Goal: Use online tool/utility: Utilize a website feature to perform a specific function

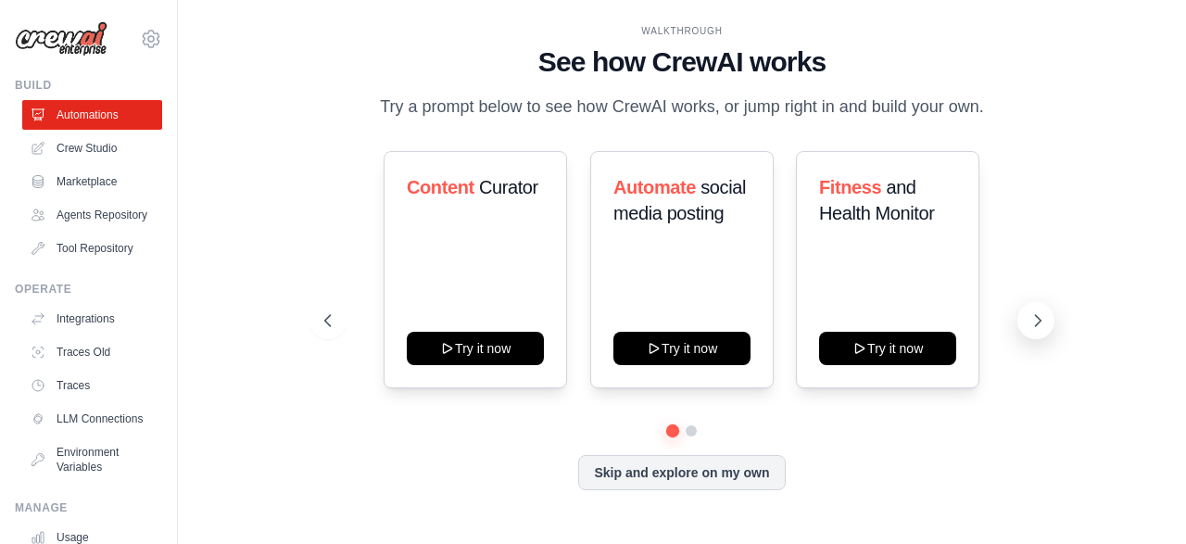
click at [1036, 328] on icon at bounding box center [1037, 320] width 19 height 19
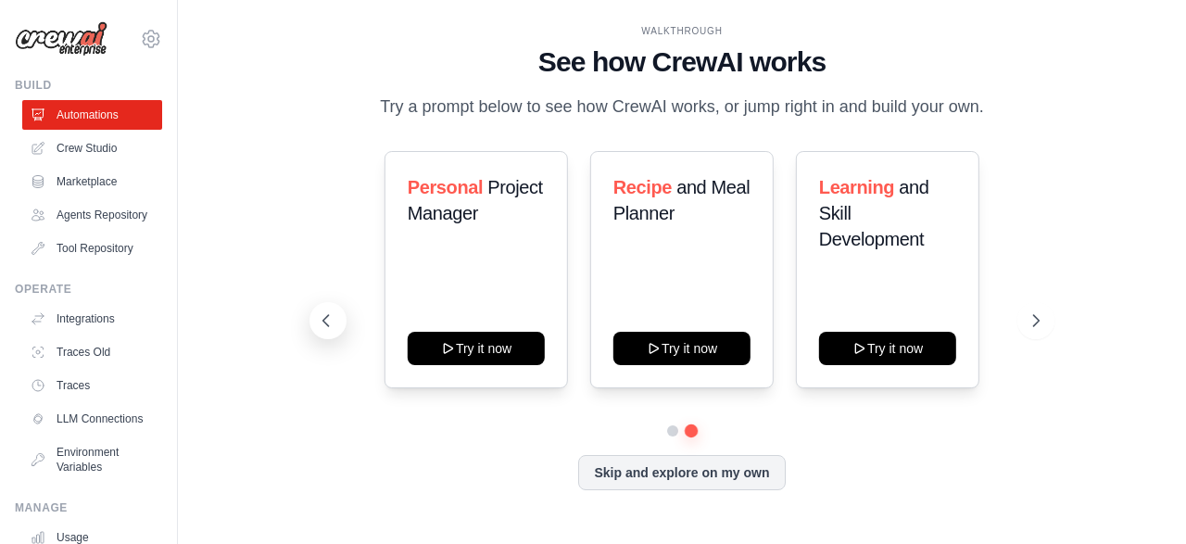
click at [327, 311] on icon at bounding box center [326, 320] width 19 height 19
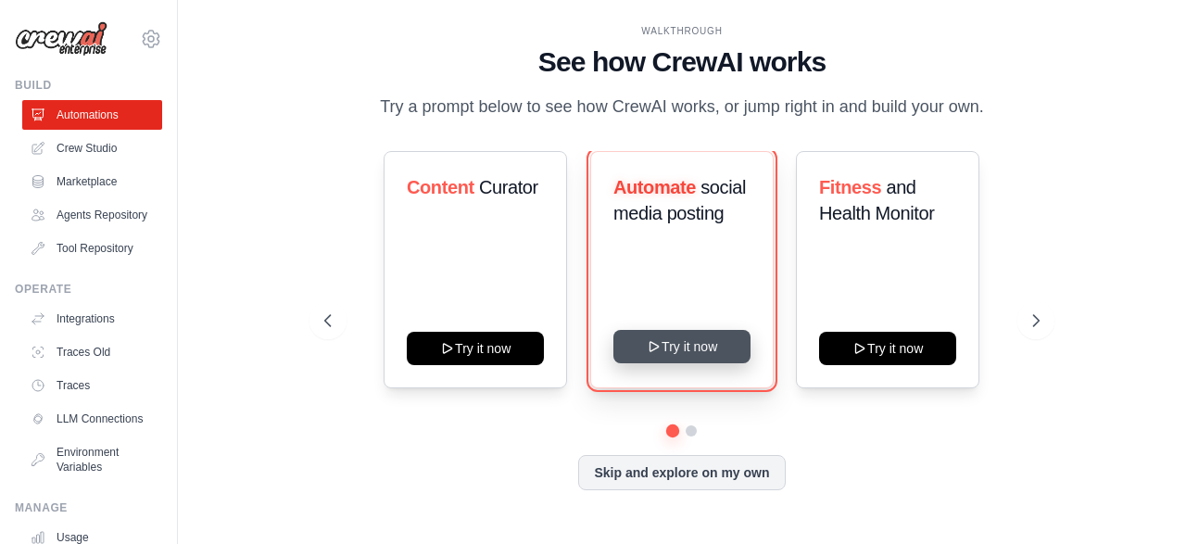
click at [696, 342] on button "Try it now" at bounding box center [681, 346] width 137 height 33
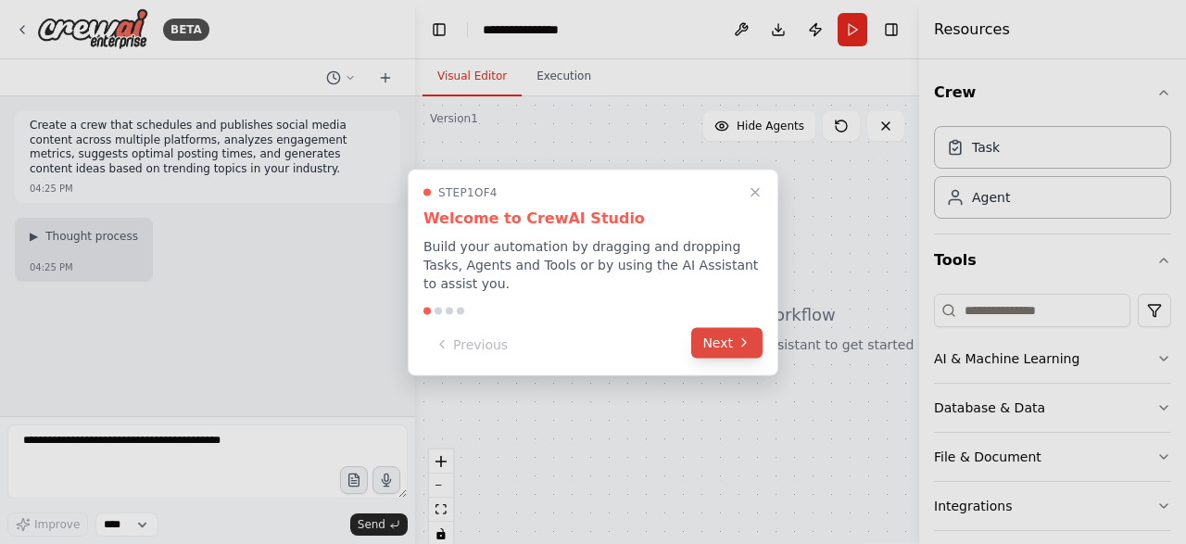
click at [736, 330] on button "Next" at bounding box center [726, 342] width 71 height 31
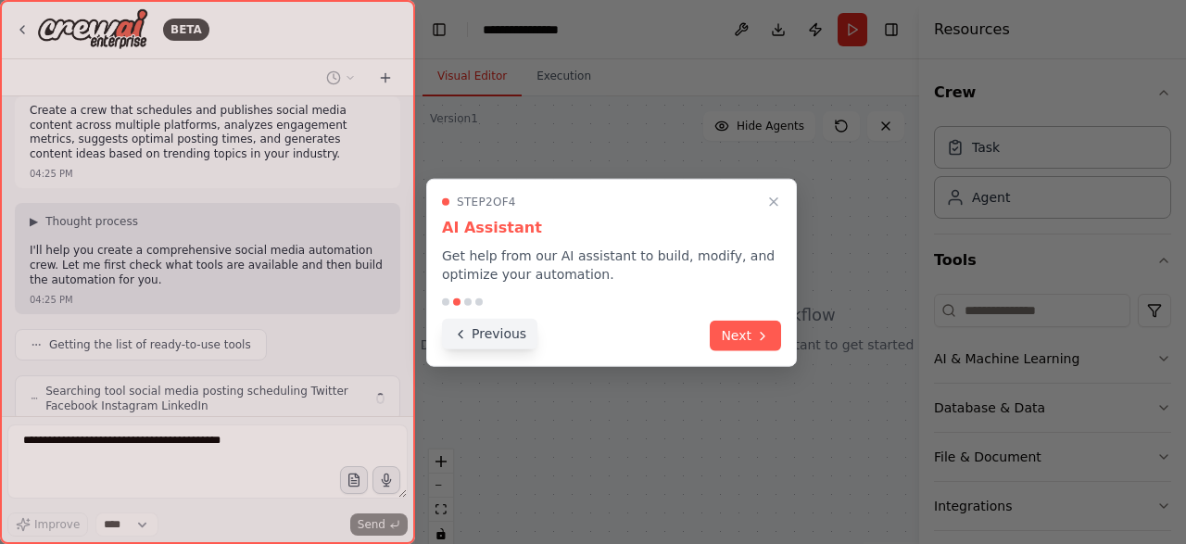
scroll to position [76, 0]
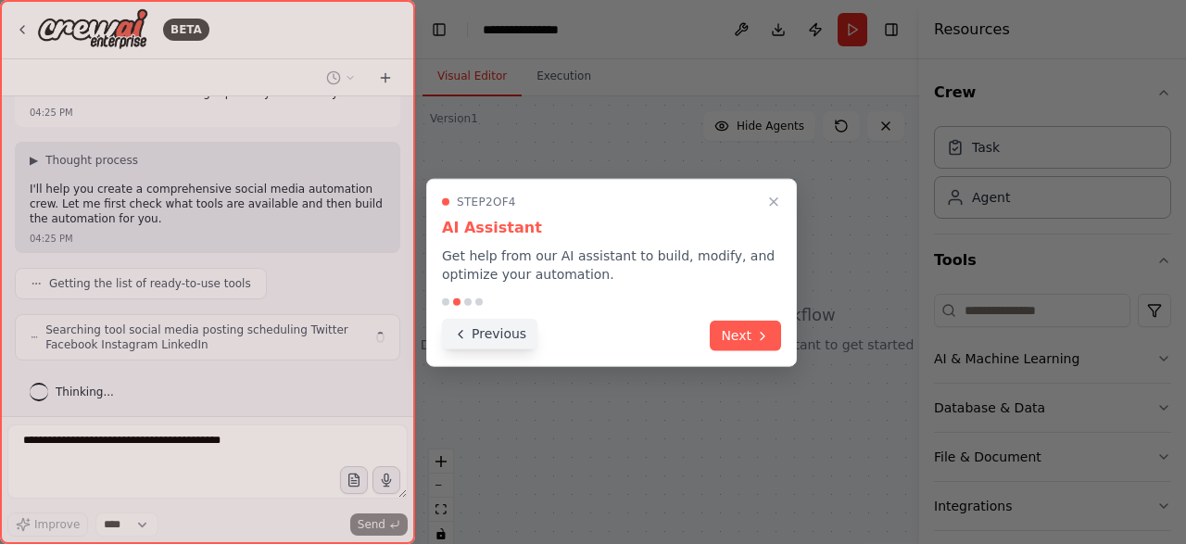
click at [466, 334] on icon at bounding box center [460, 333] width 15 height 15
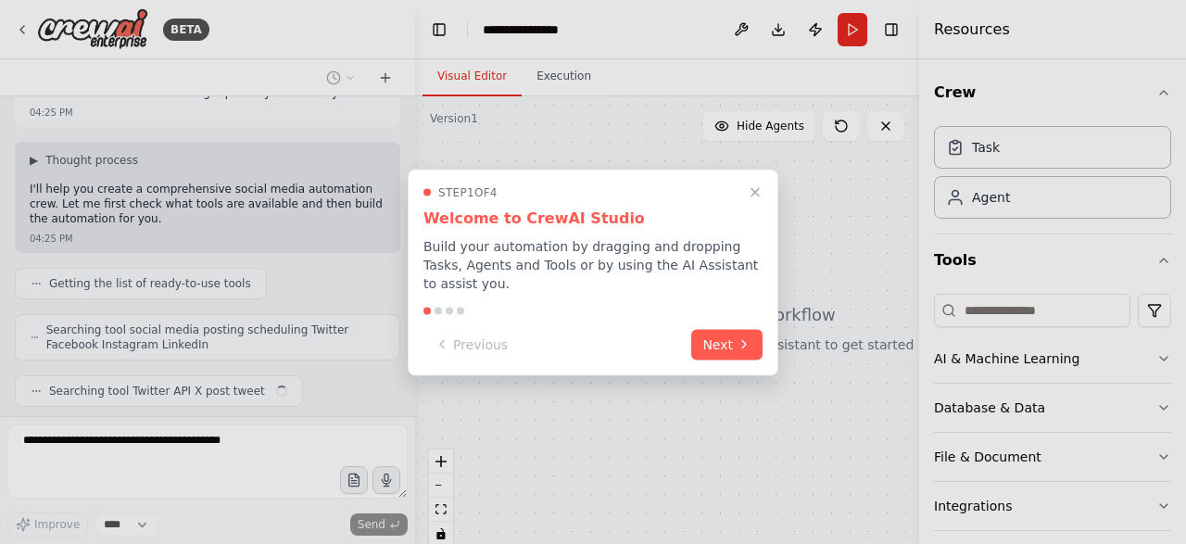
scroll to position [121, 0]
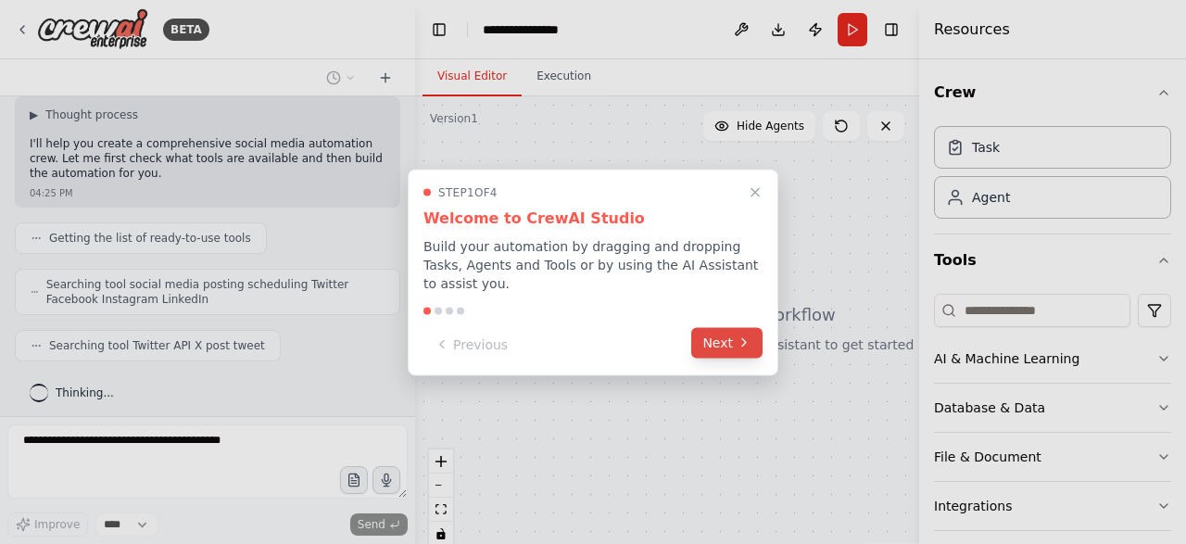
click at [730, 332] on button "Next" at bounding box center [726, 342] width 71 height 31
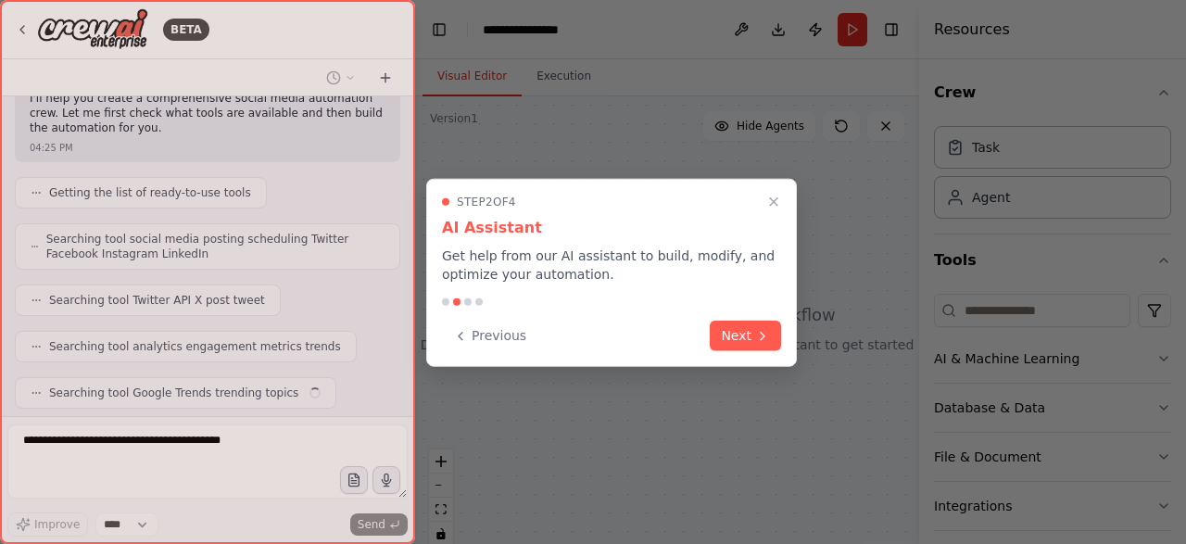
scroll to position [213, 0]
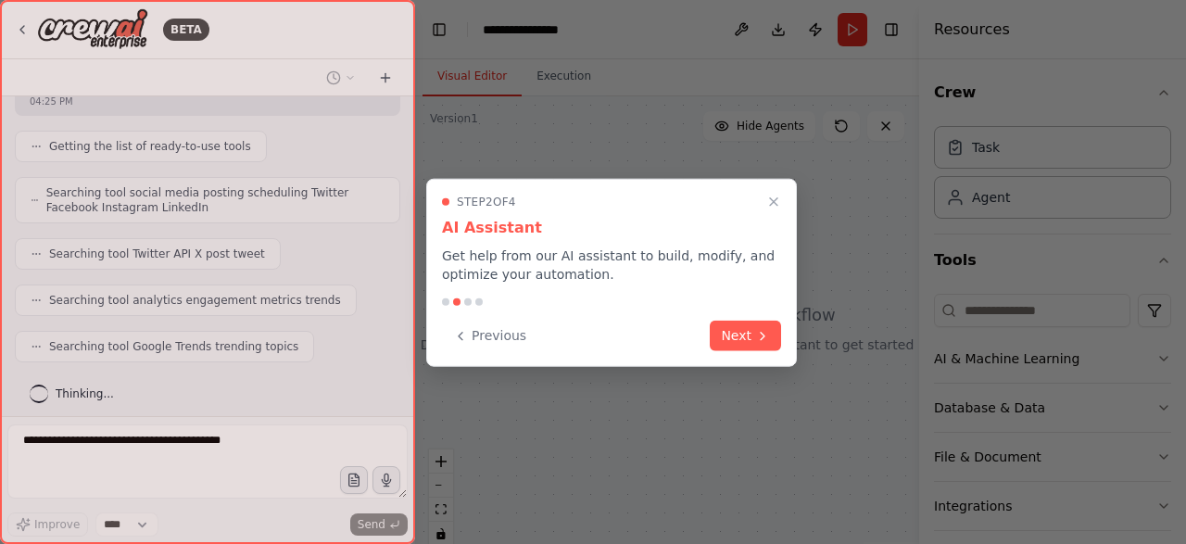
click at [730, 332] on button "Next" at bounding box center [745, 336] width 71 height 31
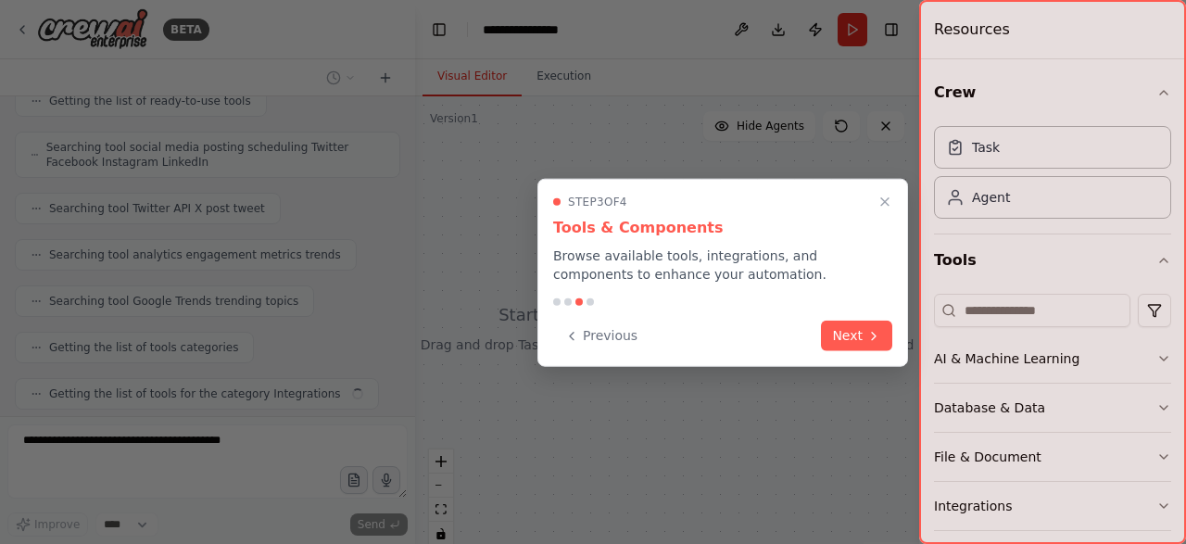
scroll to position [304, 0]
click at [572, 330] on icon at bounding box center [571, 333] width 15 height 15
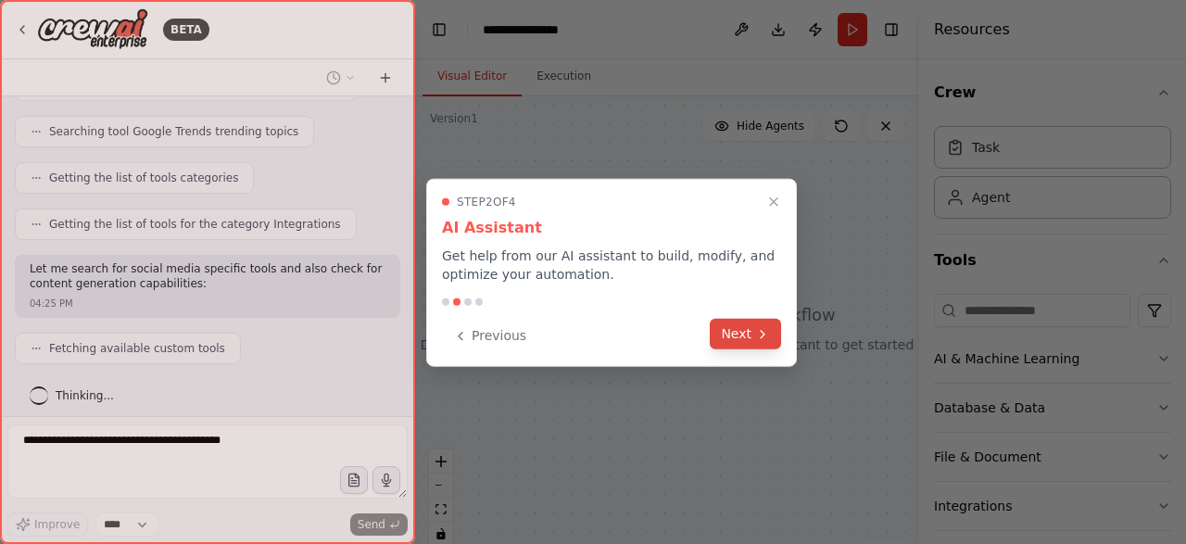
scroll to position [473, 0]
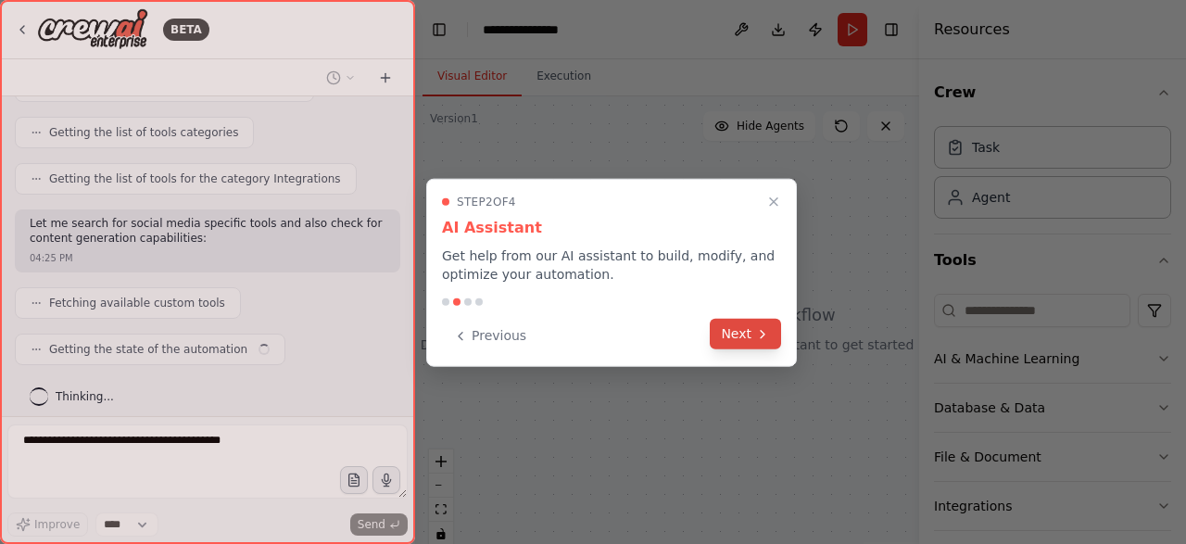
click at [762, 334] on icon at bounding box center [762, 333] width 15 height 15
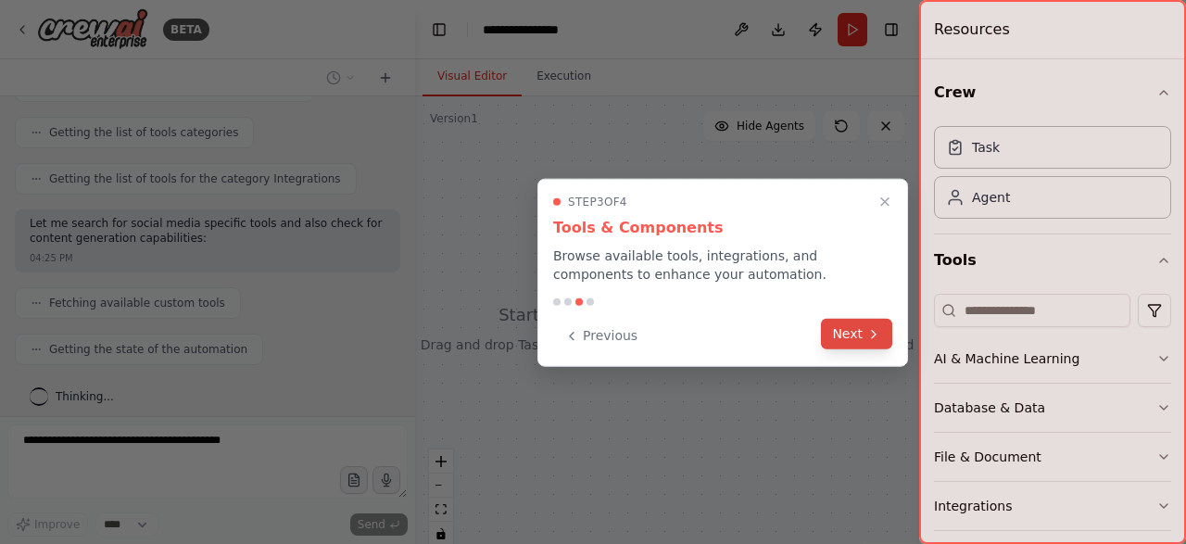
click at [874, 327] on icon at bounding box center [873, 333] width 15 height 15
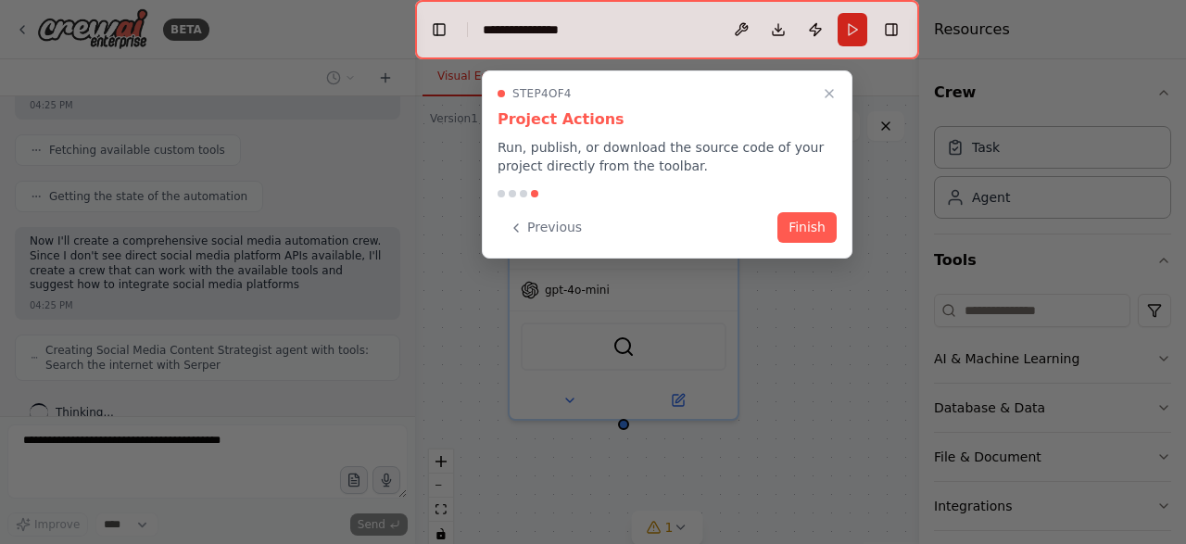
scroll to position [641, 0]
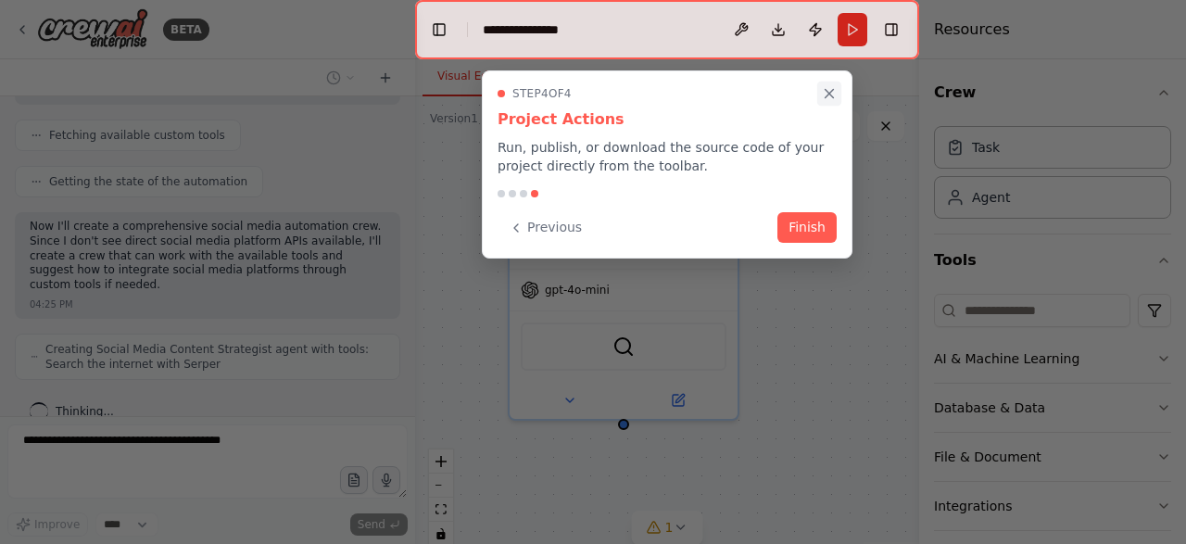
click at [829, 88] on icon "Close walkthrough" at bounding box center [829, 93] width 17 height 17
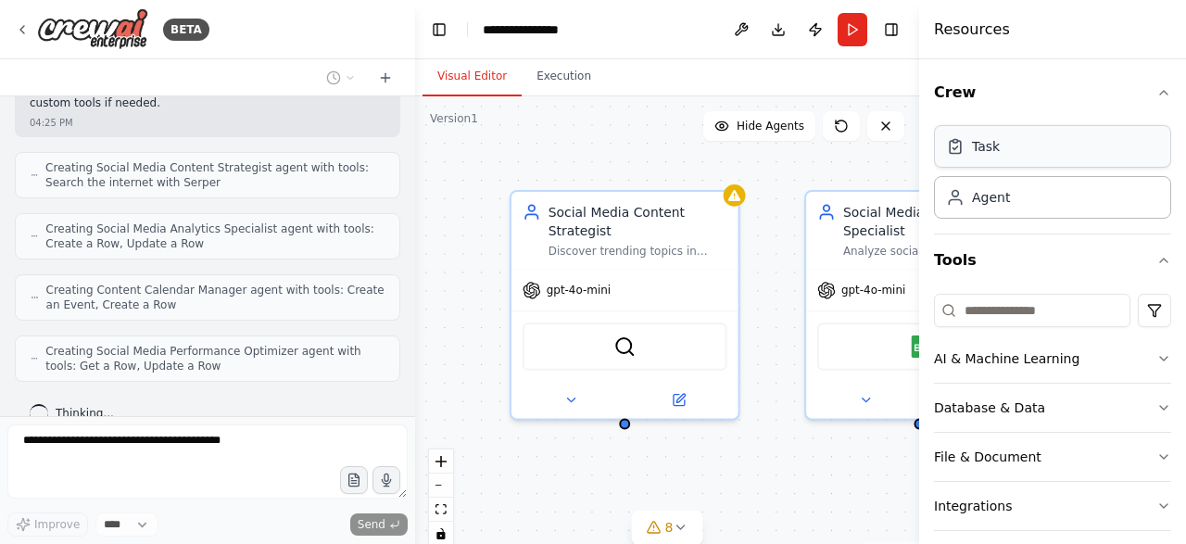
scroll to position [932, 0]
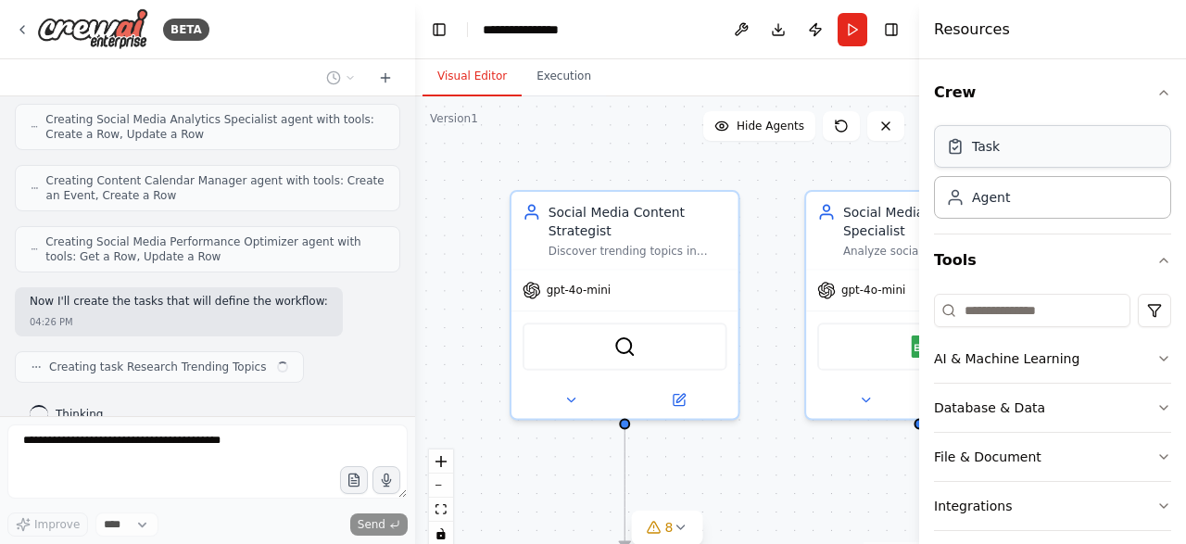
click at [976, 154] on div "Task" at bounding box center [986, 146] width 28 height 19
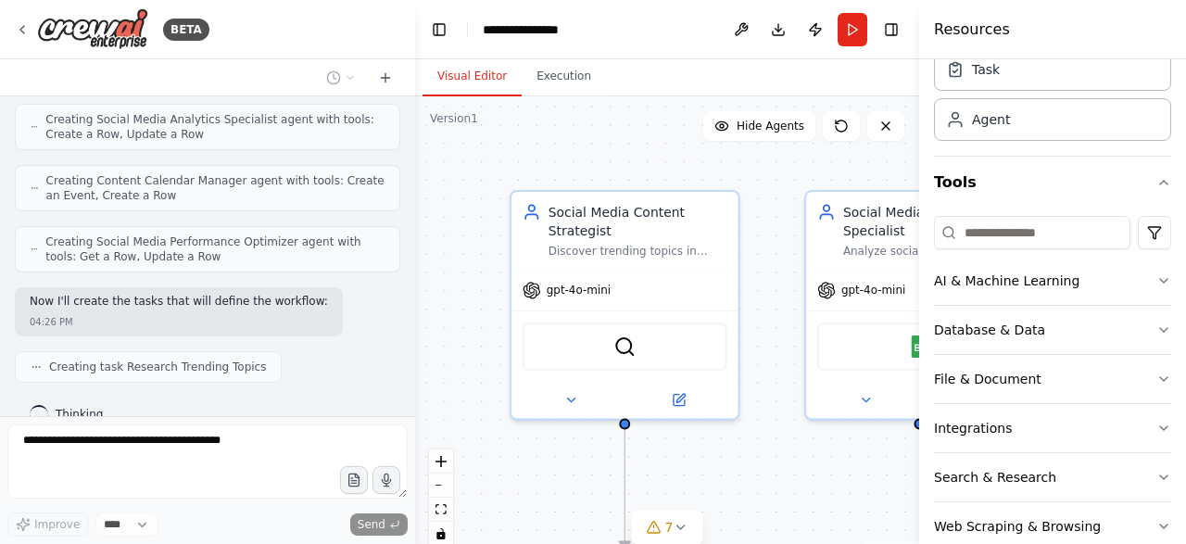
scroll to position [111, 0]
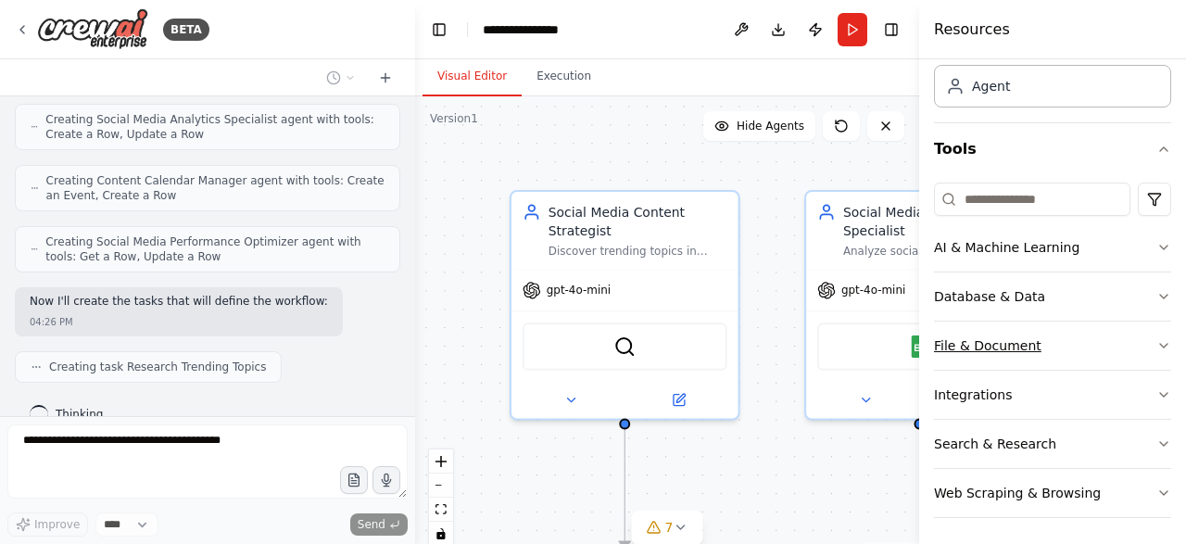
click at [1165, 344] on icon "button" at bounding box center [1163, 346] width 7 height 4
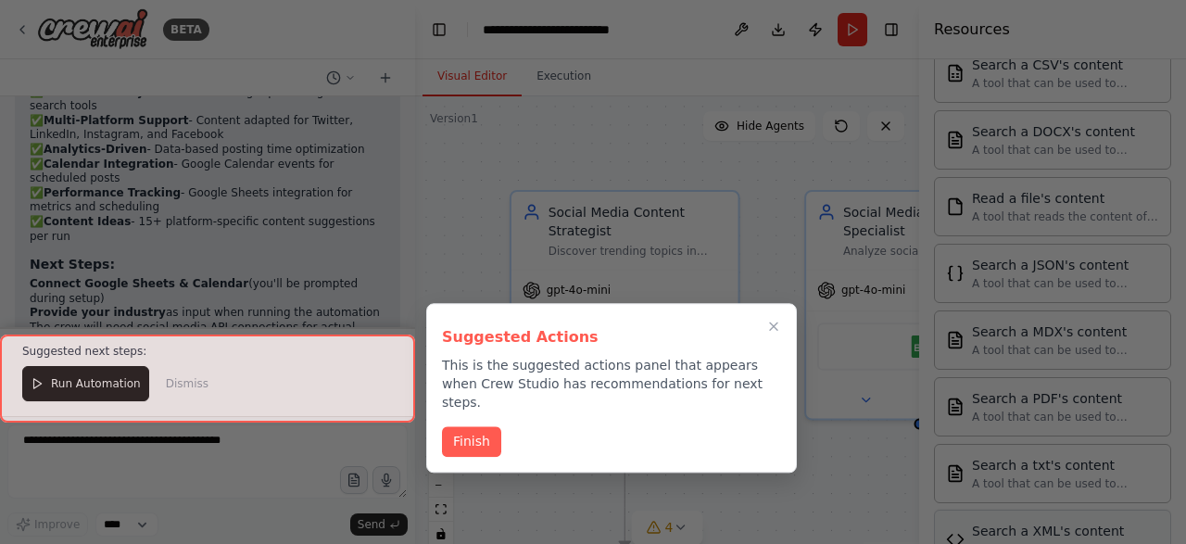
scroll to position [1971, 0]
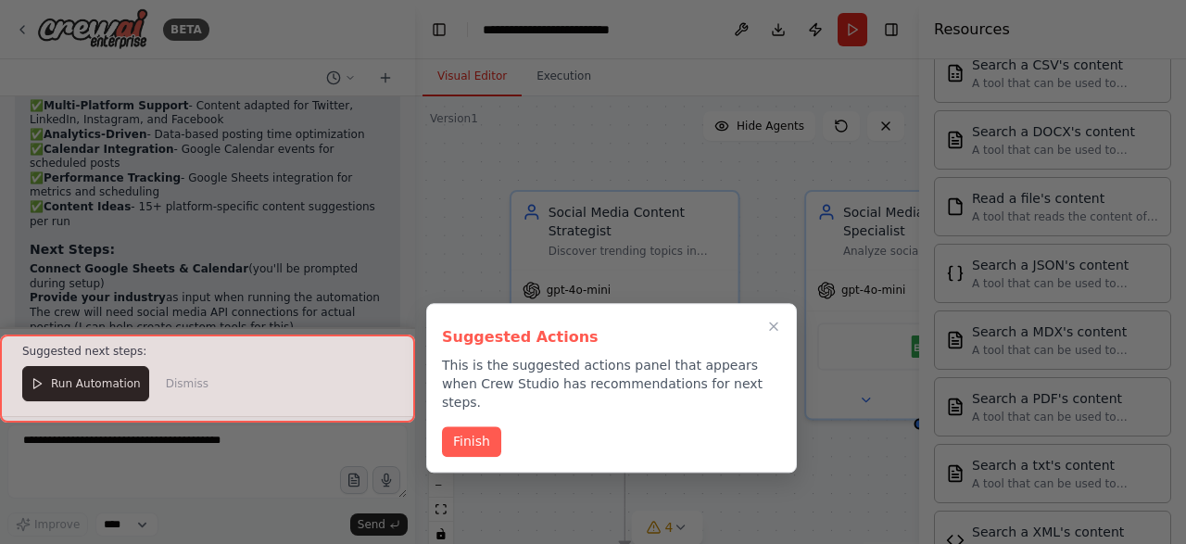
click at [34, 352] on div at bounding box center [207, 378] width 415 height 88
click at [459, 424] on button "Finish" at bounding box center [471, 439] width 59 height 31
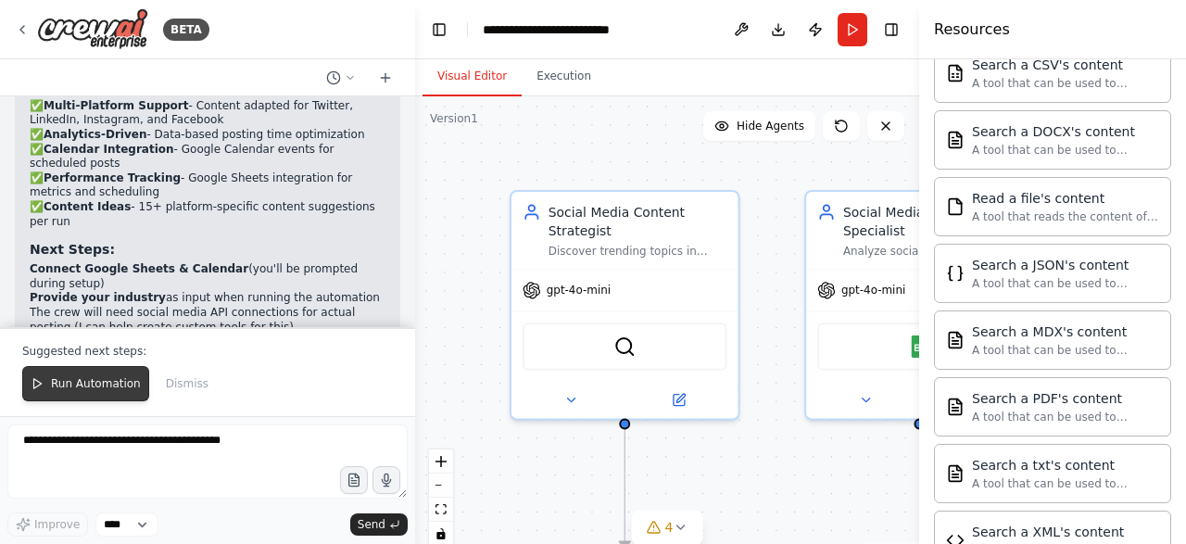
click at [70, 397] on button "Run Automation" at bounding box center [85, 383] width 127 height 35
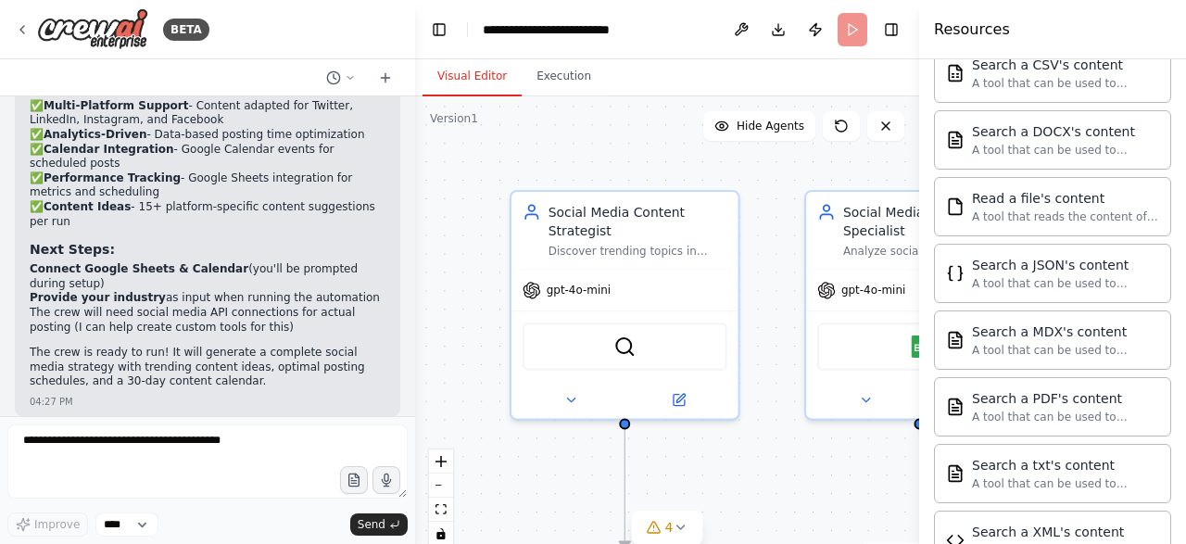
scroll to position [1883, 0]
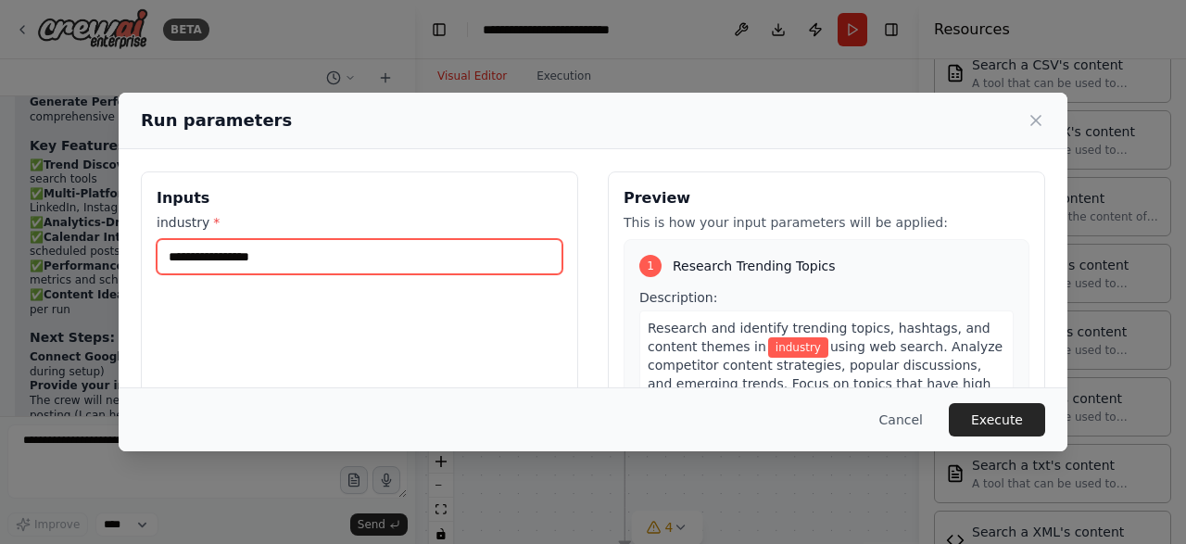
click at [314, 263] on input "industry *" at bounding box center [360, 256] width 406 height 35
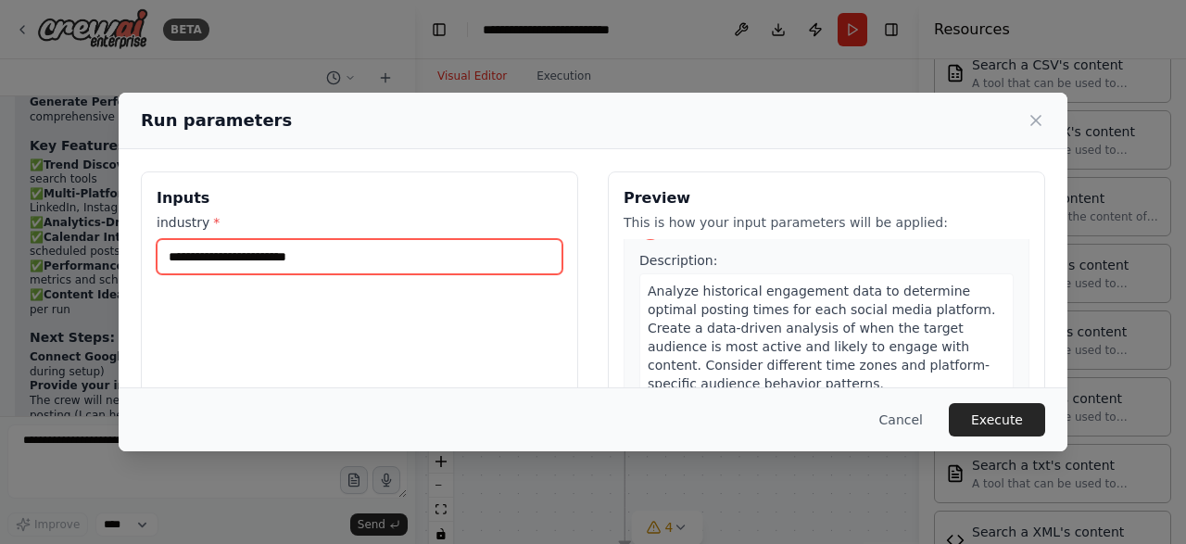
scroll to position [1186, 0]
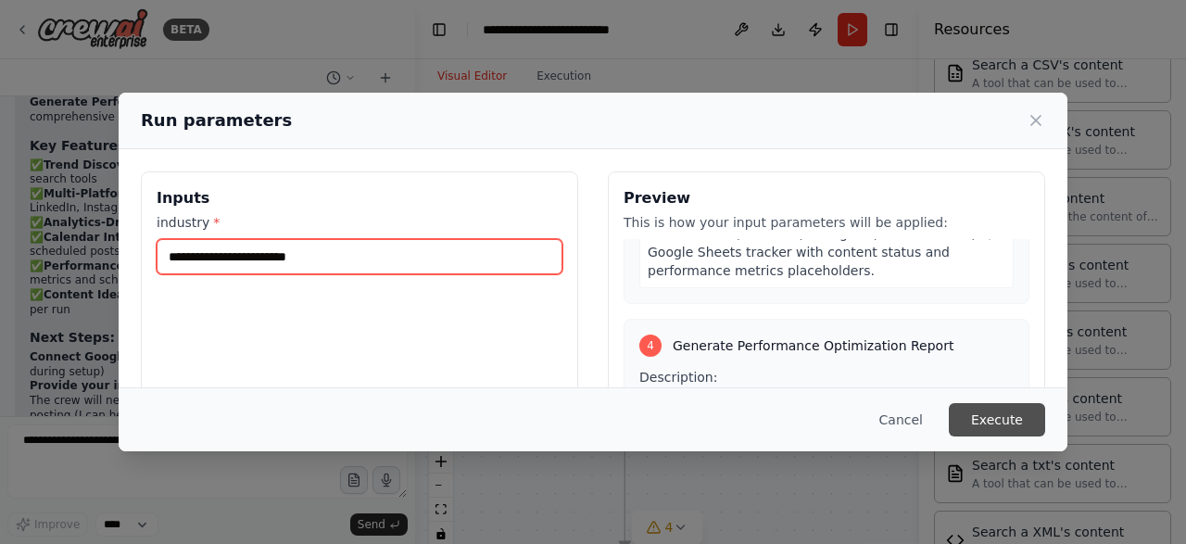
type input "**********"
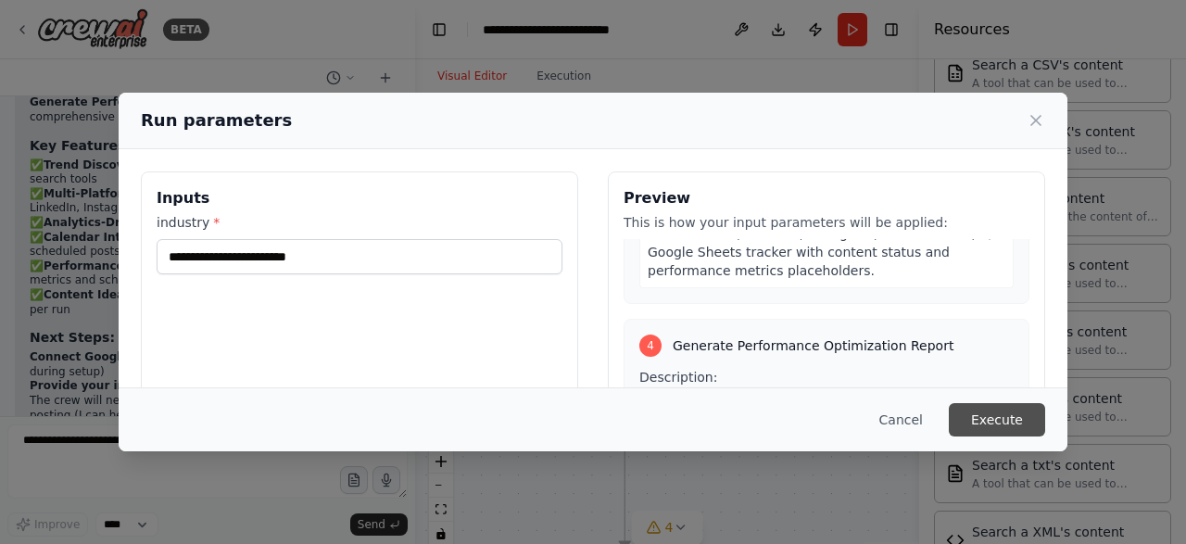
click at [987, 416] on button "Execute" at bounding box center [997, 419] width 96 height 33
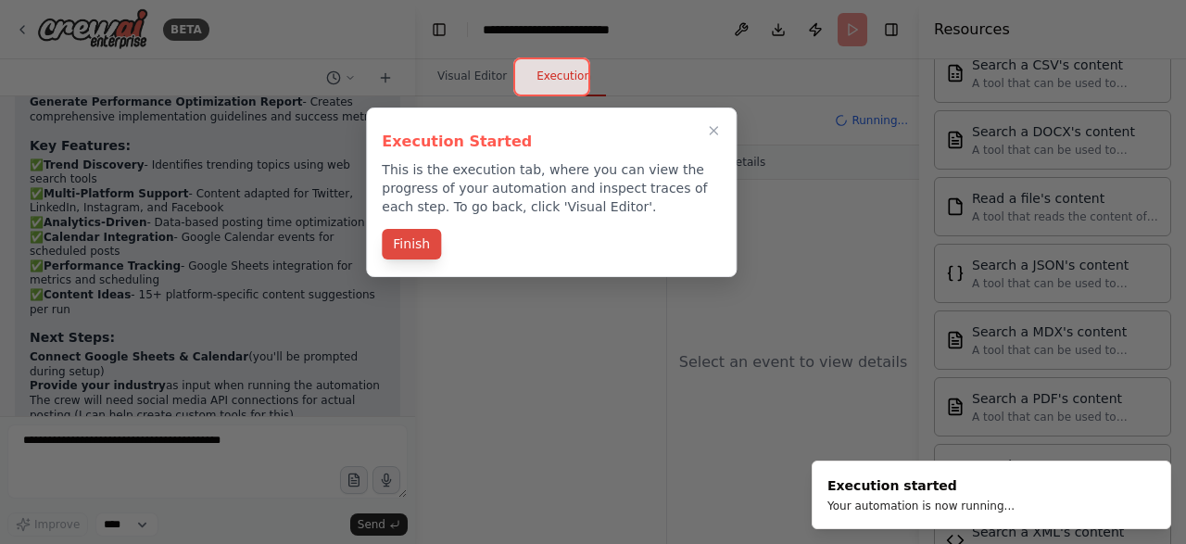
click at [409, 244] on button "Finish" at bounding box center [411, 244] width 59 height 31
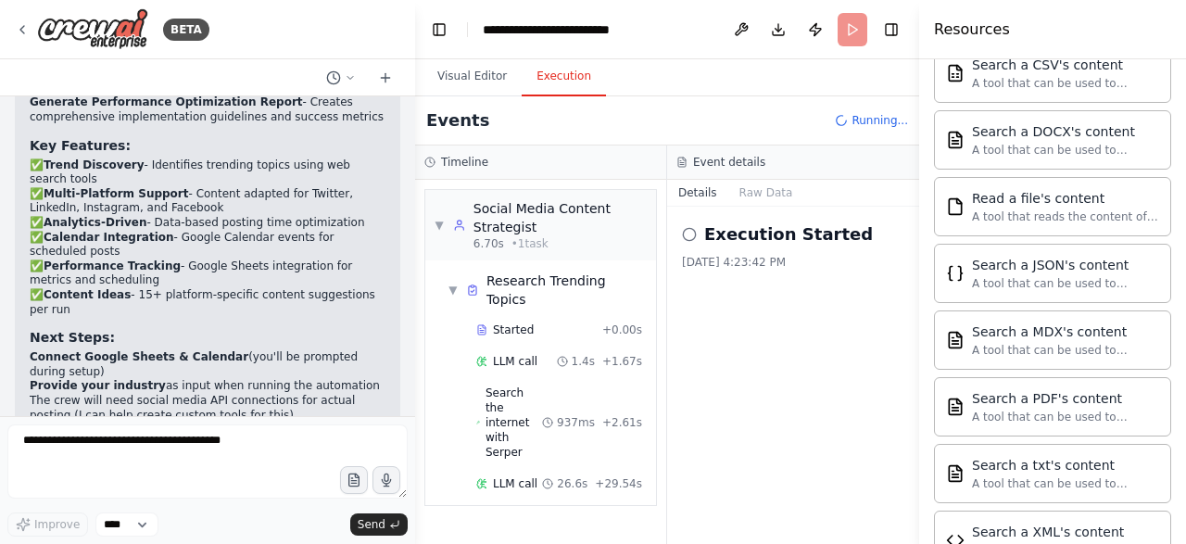
scroll to position [81, 0]
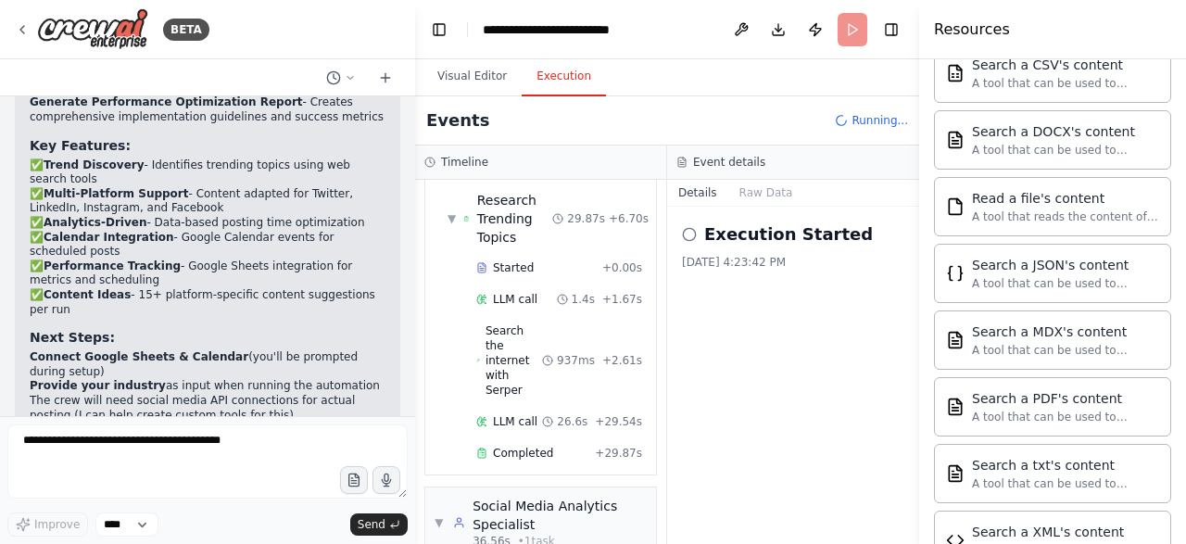
click at [0, 297] on button "Toggle Sidebar" at bounding box center [0, 272] width 15 height 544
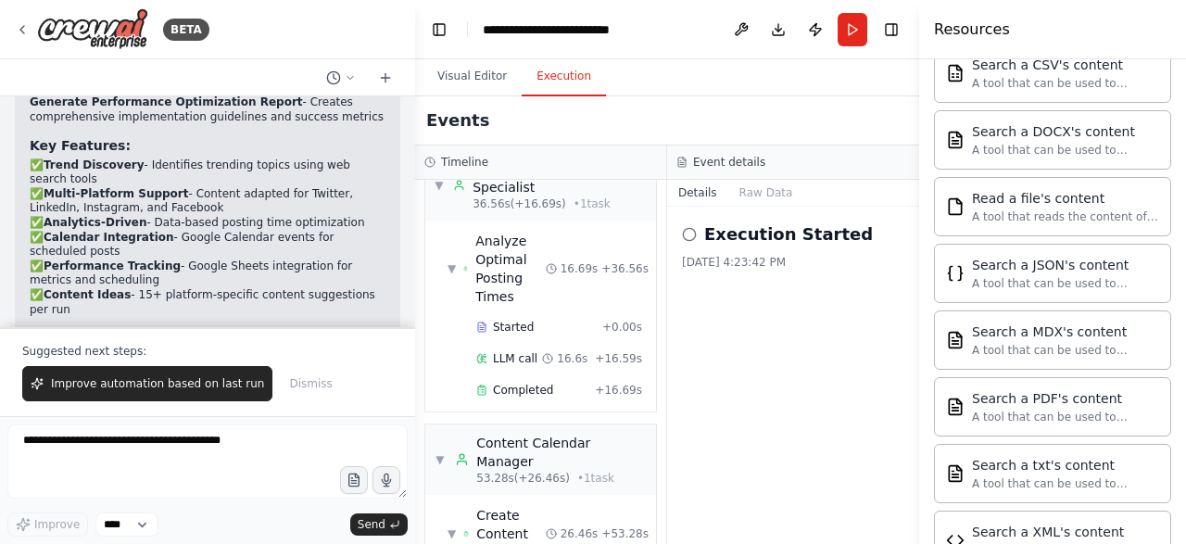
scroll to position [758, 0]
